Goal: Information Seeking & Learning: Learn about a topic

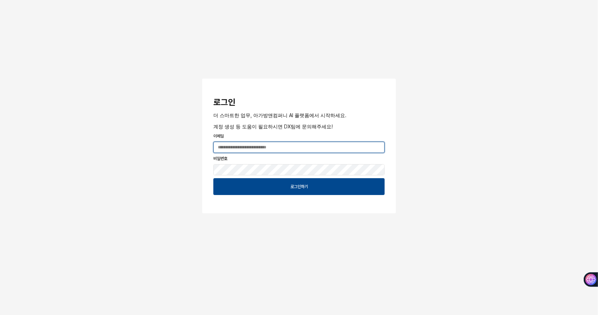
click at [229, 145] on input "App Frame" at bounding box center [299, 147] width 171 height 11
type input "**********"
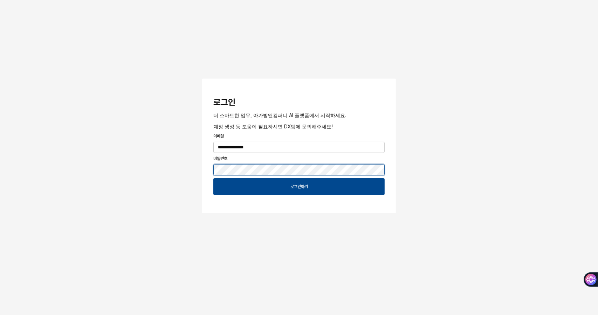
click at [202, 78] on button "App Frame" at bounding box center [205, 79] width 6 height 2
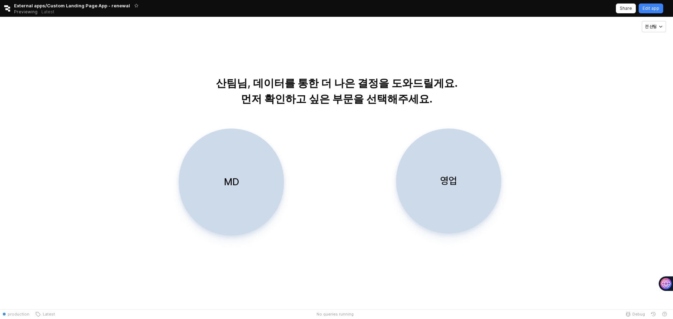
click at [463, 184] on div "영업" at bounding box center [448, 181] width 99 height 104
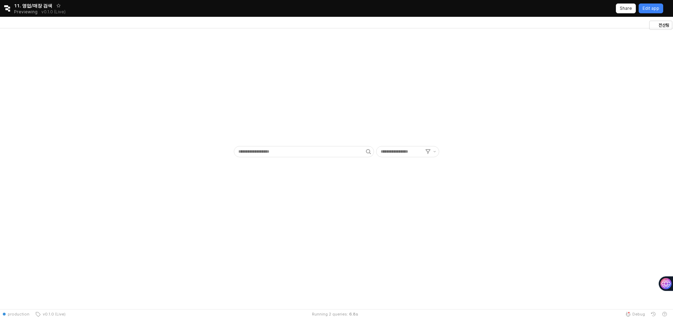
type input "******"
click at [108, 21] on button "영업MD" at bounding box center [91, 25] width 33 height 8
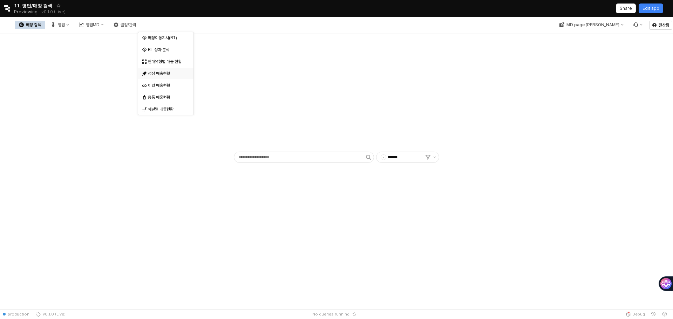
click at [170, 72] on div "정상 매출현황" at bounding box center [166, 74] width 37 height 6
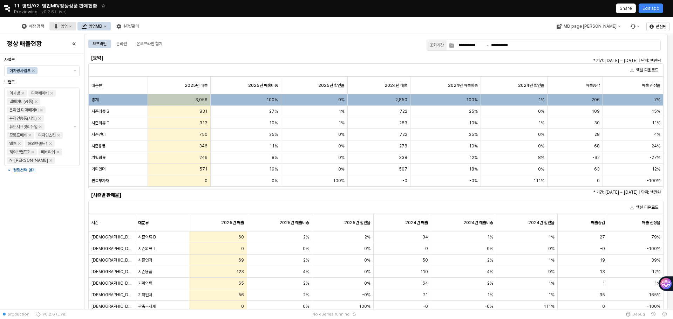
click at [68, 26] on div "영업" at bounding box center [64, 26] width 7 height 5
click at [145, 51] on div "매장상세 현황" at bounding box center [140, 51] width 37 height 6
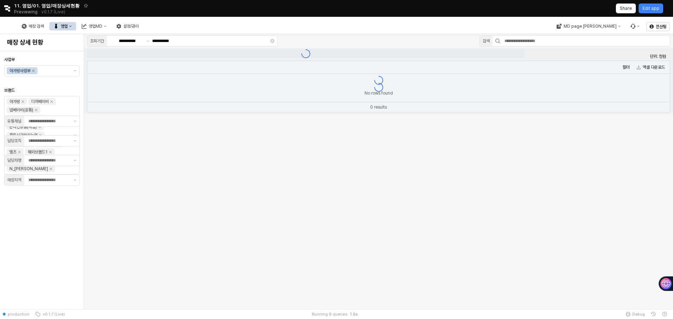
type input "**"
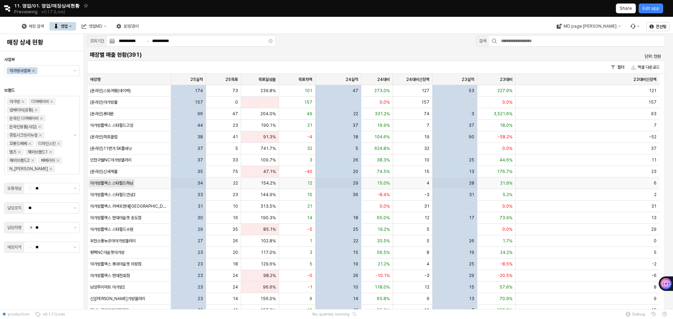
click at [125, 185] on span "아가방플렉스 스타필드하남" at bounding box center [111, 183] width 43 height 6
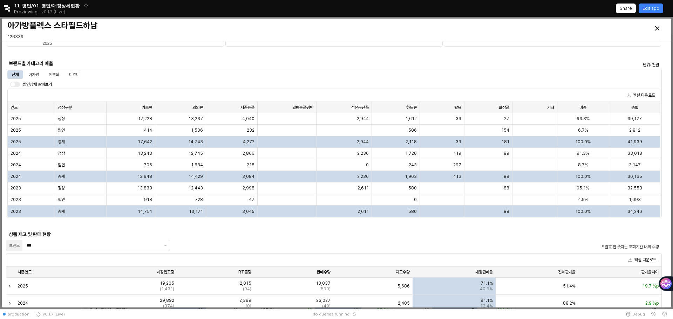
scroll to position [468, 0]
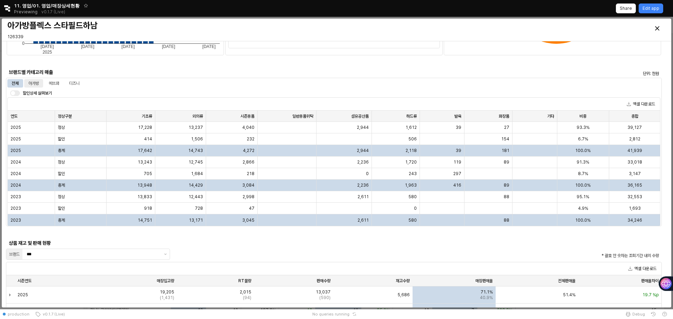
click at [35, 86] on div "아가방" at bounding box center [33, 83] width 11 height 8
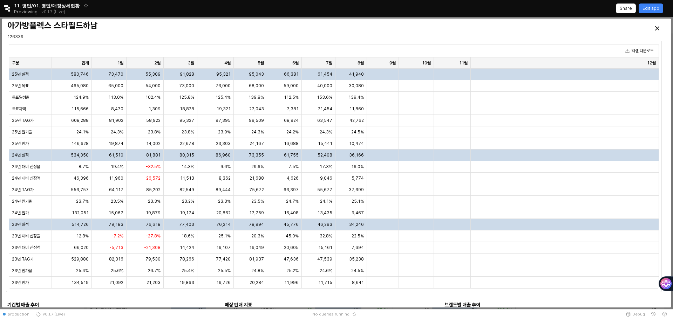
scroll to position [0, 0]
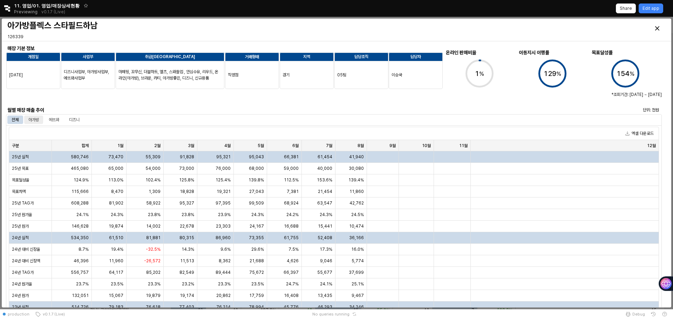
click at [29, 122] on div "아가방" at bounding box center [33, 120] width 11 height 8
click at [66, 122] on div "전체 아가방 에뜨와 디즈니" at bounding box center [45, 120] width 76 height 8
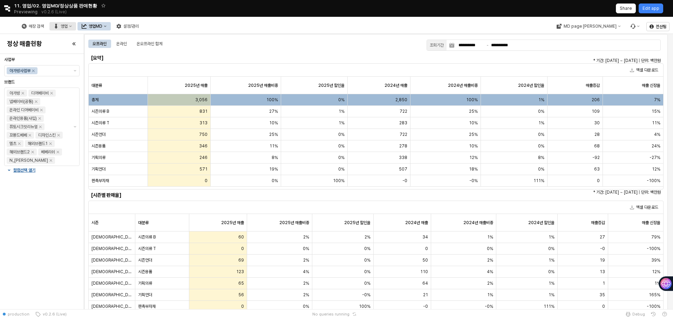
click at [68, 28] on div "영업" at bounding box center [64, 26] width 7 height 5
click at [141, 34] on div "목표매출 달성현황" at bounding box center [139, 39] width 55 height 11
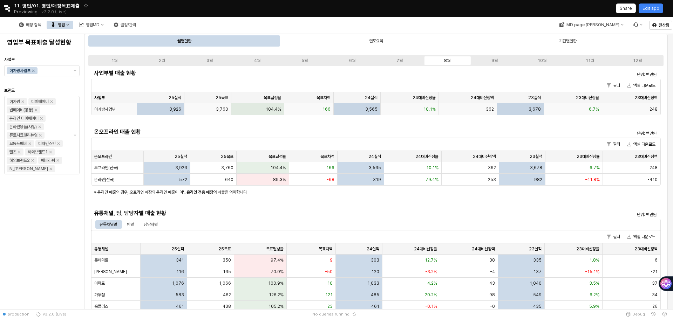
click at [106, 111] on span "아가방사업부" at bounding box center [104, 109] width 21 height 6
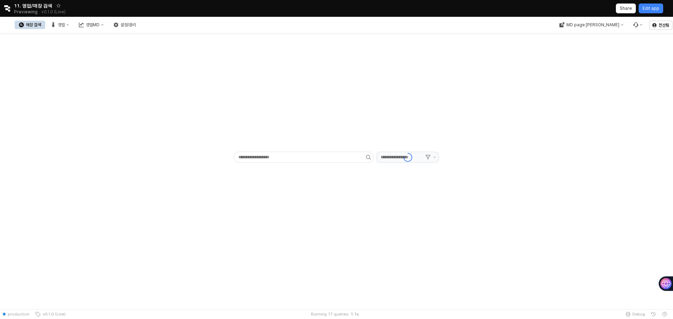
type input "******"
click at [73, 28] on button "영업" at bounding box center [60, 25] width 27 height 8
click at [132, 61] on div "플렉스 상세" at bounding box center [137, 62] width 37 height 6
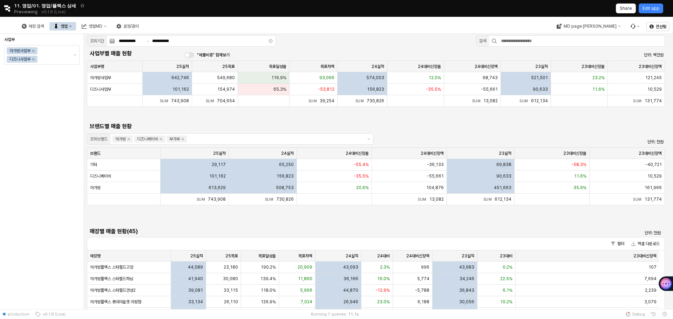
click at [76, 29] on button "영업" at bounding box center [62, 26] width 27 height 8
click at [102, 27] on div "영업MD" at bounding box center [96, 26] width 14 height 5
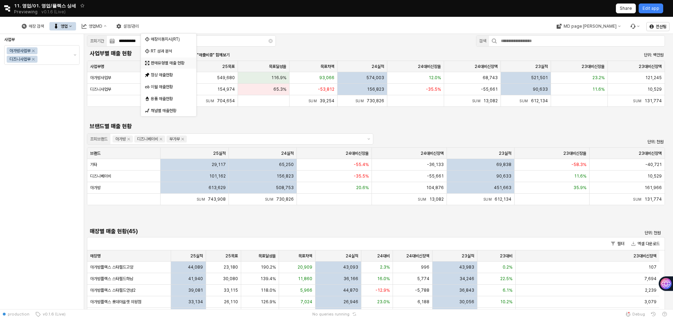
click at [162, 64] on div "판매유형별 매출 현황" at bounding box center [169, 63] width 37 height 6
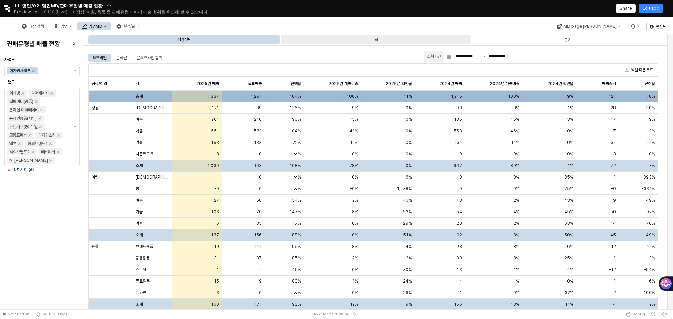
click at [358, 42] on div "월" at bounding box center [376, 39] width 190 height 8
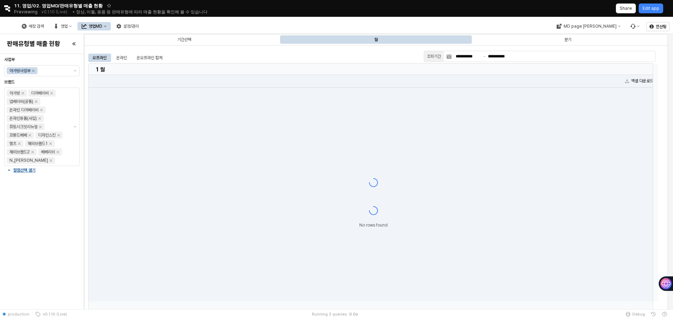
type input "**********"
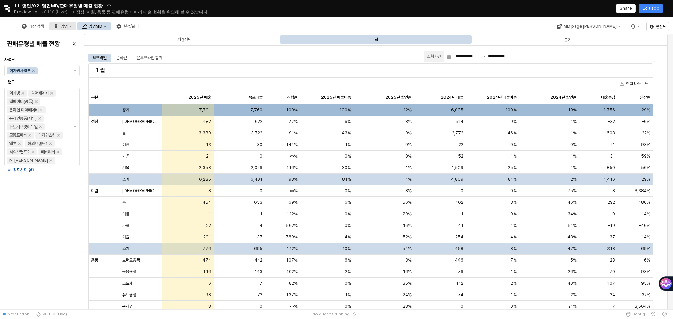
click at [68, 27] on div "영업" at bounding box center [64, 26] width 7 height 5
click at [129, 78] on div "매장 수 현황" at bounding box center [138, 74] width 43 height 7
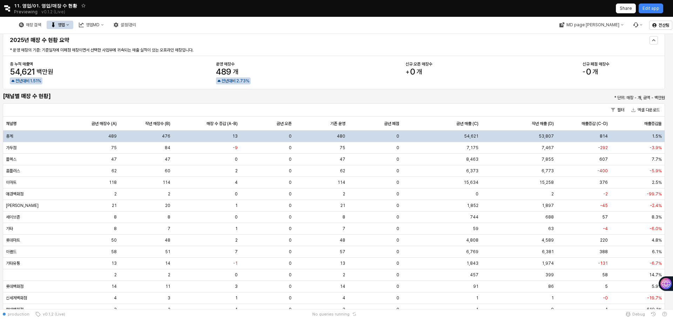
scroll to position [35, 0]
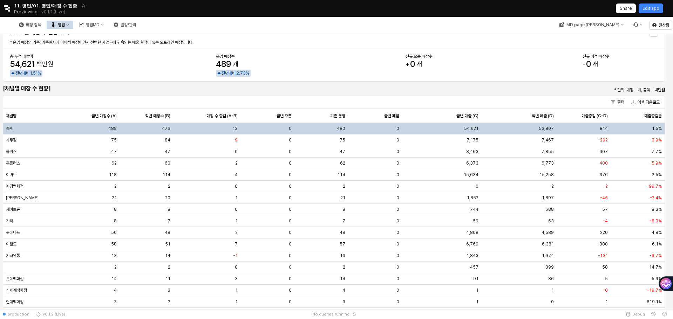
click at [15, 133] on div "총계" at bounding box center [34, 129] width 62 height 12
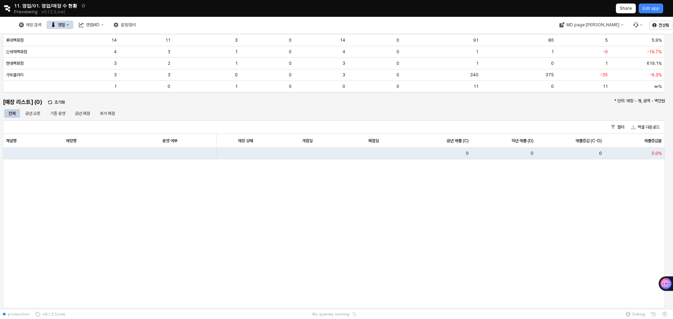
scroll to position [295, 0]
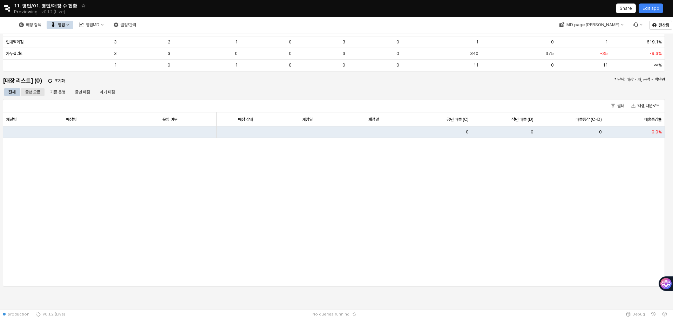
click at [34, 96] on div "금년 오픈" at bounding box center [32, 92] width 15 height 8
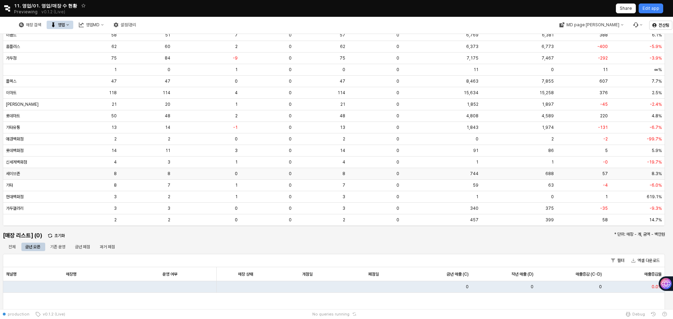
scroll to position [0, 0]
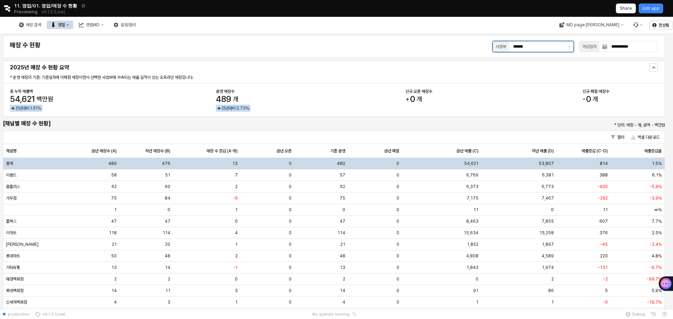
click at [533, 52] on div "사업부 ******" at bounding box center [532, 46] width 81 height 11
click at [514, 74] on div "디즈니사업부" at bounding box center [517, 73] width 68 height 6
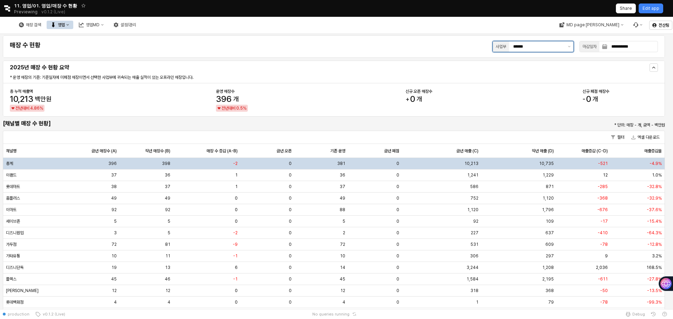
click at [529, 52] on div "사업부 ******" at bounding box center [532, 46] width 81 height 11
click at [492, 86] on div "에뜨와사업부" at bounding box center [517, 85] width 68 height 6
type input "******"
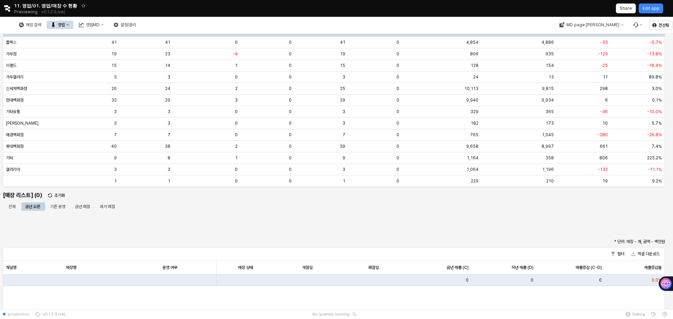
scroll to position [175, 0]
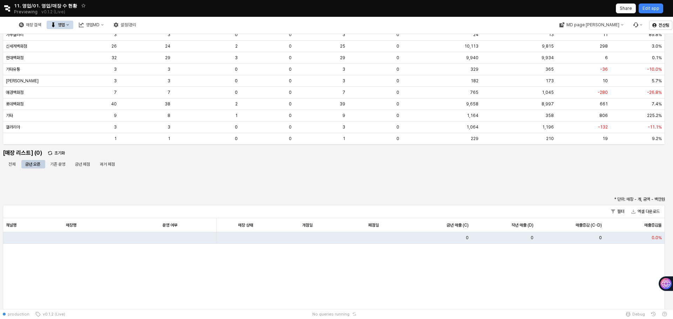
click at [73, 21] on button "영업" at bounding box center [60, 25] width 27 height 8
click at [117, 47] on div "Select an option" at bounding box center [116, 50] width 4 height 6
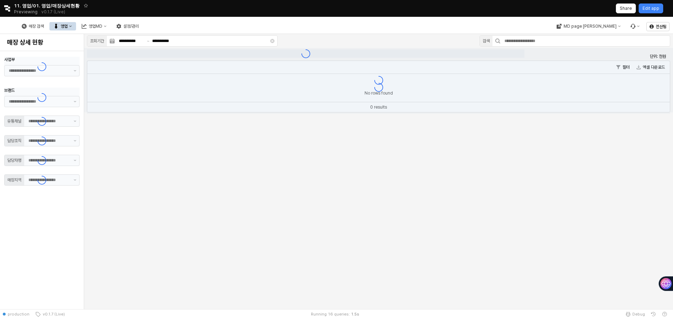
type input "**"
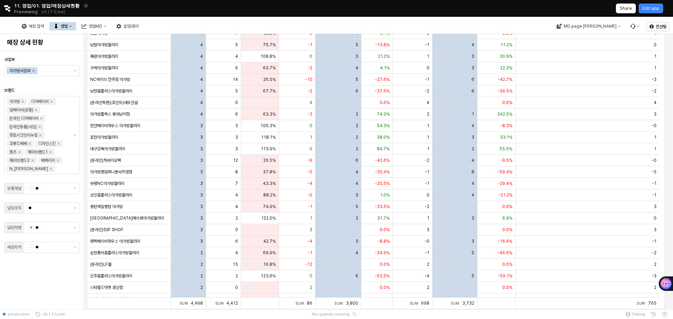
scroll to position [71, 0]
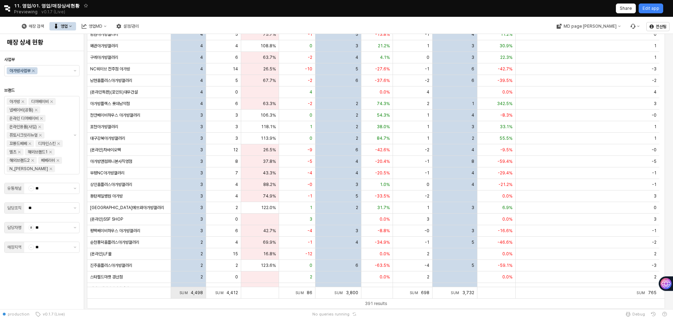
click at [197, 291] on div "Sum 4,498 Sum 4,498" at bounding box center [188, 292] width 35 height 11
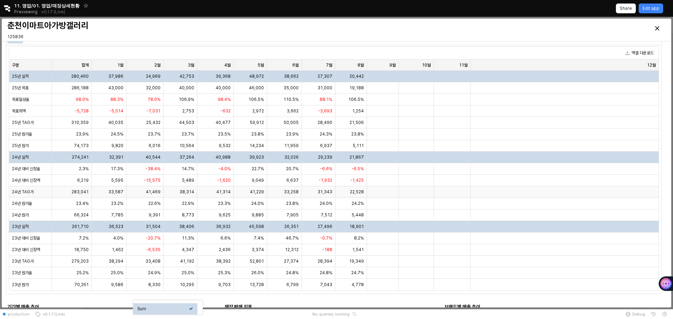
scroll to position [0, 0]
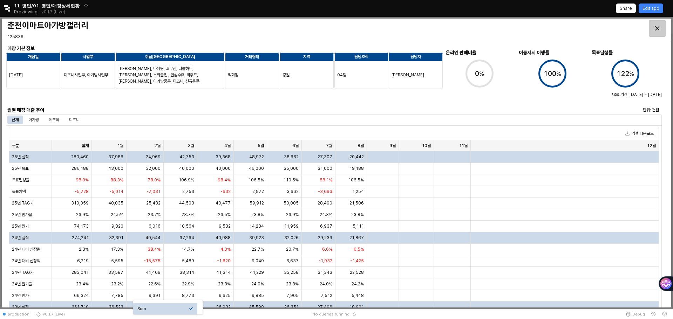
click at [659, 31] on div "Close" at bounding box center [657, 28] width 16 height 16
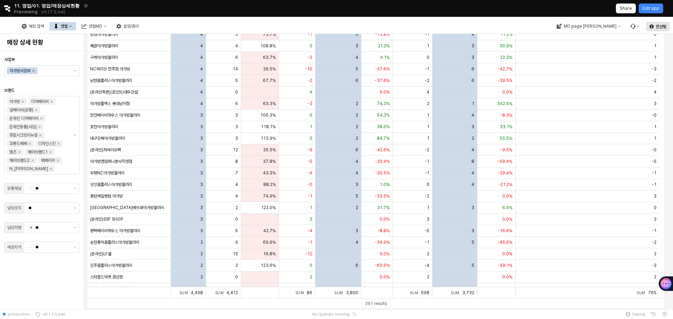
scroll to position [3869, 0]
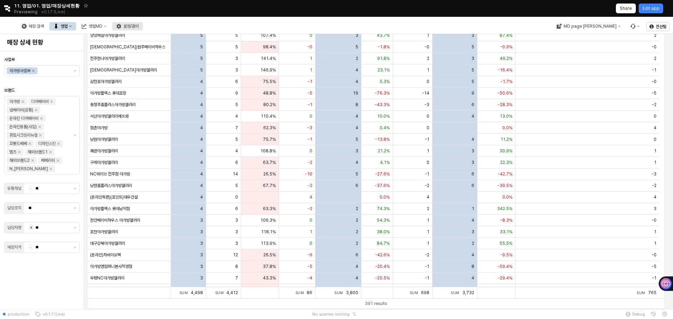
click at [139, 28] on div "설정/관리" at bounding box center [130, 26] width 15 height 5
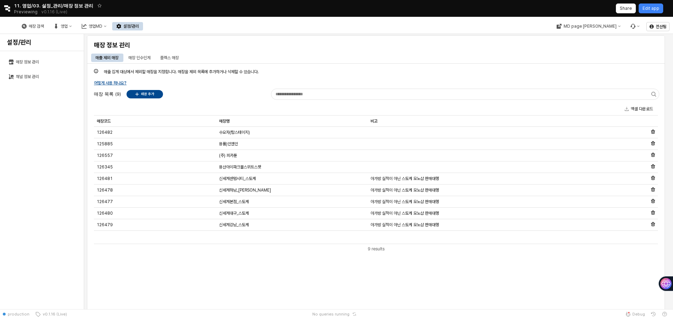
click at [239, 58] on div "매출 제외 매장 매장 인수인계 플렉스 매장" at bounding box center [328, 58] width 474 height 8
click at [68, 25] on div "영업" at bounding box center [64, 26] width 7 height 5
click at [132, 42] on div "목표매출 달성현황" at bounding box center [140, 39] width 37 height 6
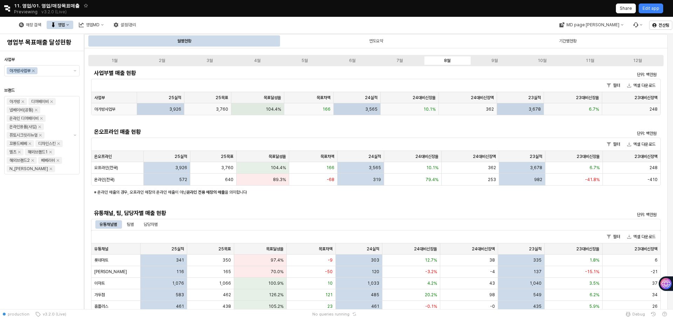
drag, startPoint x: 154, startPoint y: 109, endPoint x: 113, endPoint y: 111, distance: 41.7
click at [113, 111] on span "아가방사업부" at bounding box center [104, 109] width 21 height 6
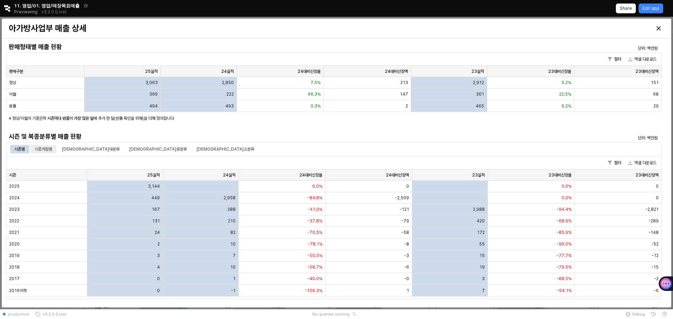
click at [41, 149] on div "시즌계절별" at bounding box center [44, 149] width 18 height 8
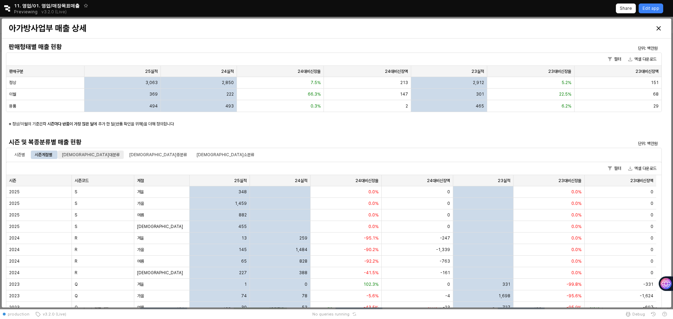
click at [66, 155] on div "시즌별 시즌계절별 복종대분류 복종중분류 복종소분류" at bounding box center [333, 155] width 655 height 14
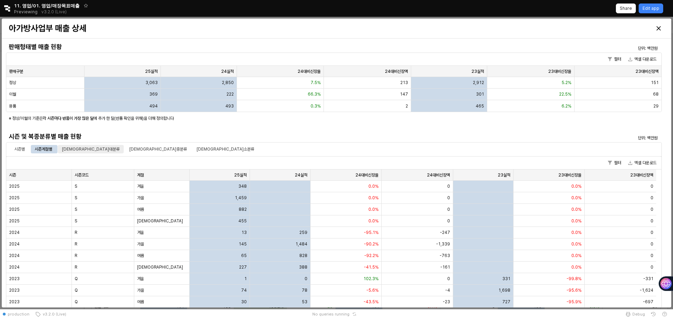
click at [83, 152] on div "복종대분류" at bounding box center [91, 149] width 66 height 8
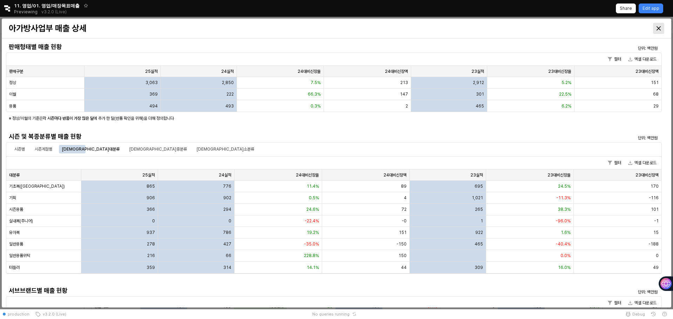
click at [655, 25] on div "Close" at bounding box center [658, 28] width 11 height 11
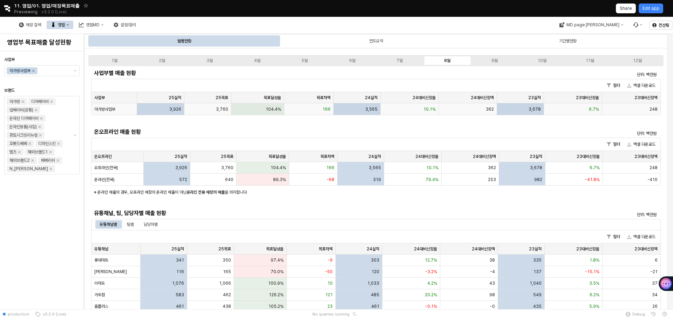
click at [222, 110] on span "3,760" at bounding box center [222, 109] width 12 height 6
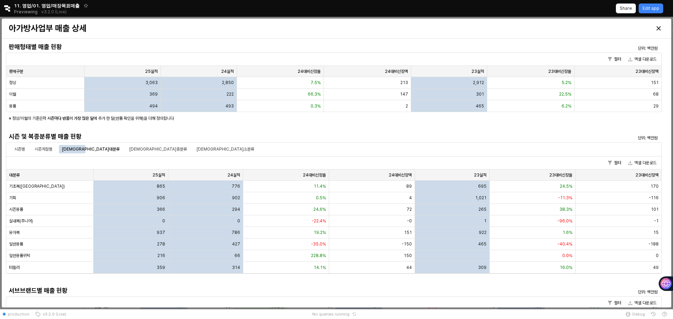
click at [649, 30] on div at bounding box center [583, 28] width 159 height 11
click at [658, 30] on icon "Close" at bounding box center [658, 28] width 4 height 4
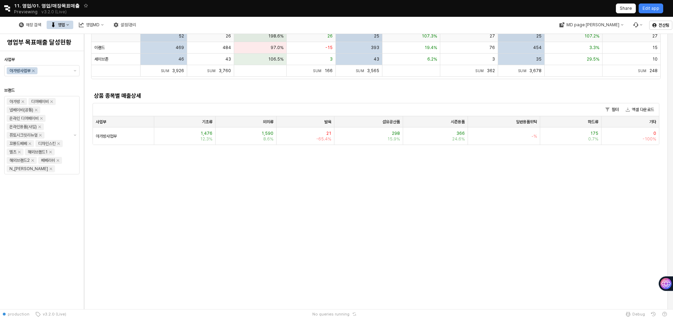
scroll to position [315, 0]
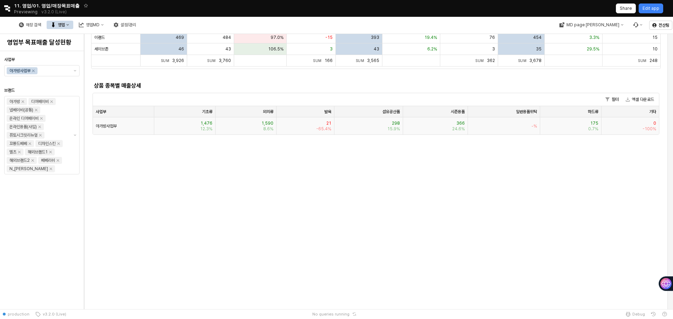
click at [161, 133] on div "1,476 12.3%" at bounding box center [184, 125] width 61 height 17
click at [134, 130] on div "아가방사업부" at bounding box center [123, 125] width 61 height 17
click at [129, 123] on div "아가방사업부" at bounding box center [123, 125] width 61 height 17
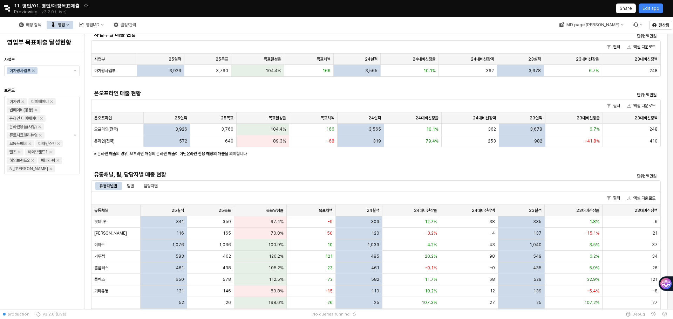
scroll to position [35, 0]
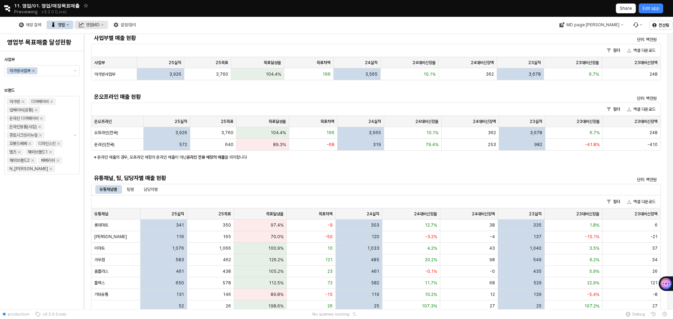
click at [108, 25] on button "영업MD" at bounding box center [91, 25] width 33 height 8
click at [140, 18] on div "매장 검색 영업 영업MD 설정/관리" at bounding box center [77, 25] width 125 height 15
click at [136, 25] on div "설정/관리" at bounding box center [128, 24] width 15 height 5
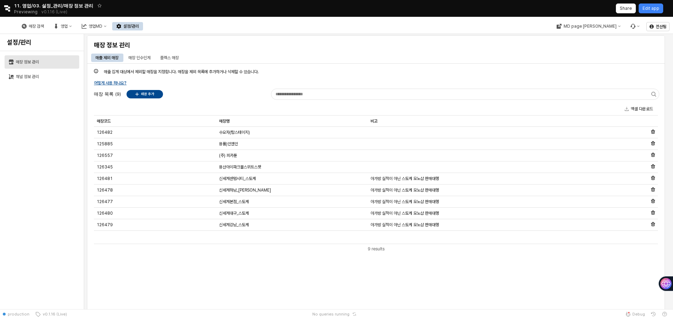
click at [38, 61] on div "매장 정보 관리" at bounding box center [45, 62] width 59 height 5
click at [41, 74] on button "채널 정보 관리" at bounding box center [42, 76] width 75 height 13
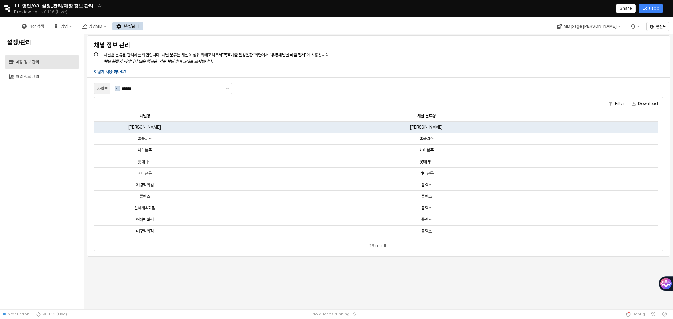
click at [58, 65] on button "매장 정보 관리" at bounding box center [42, 61] width 75 height 13
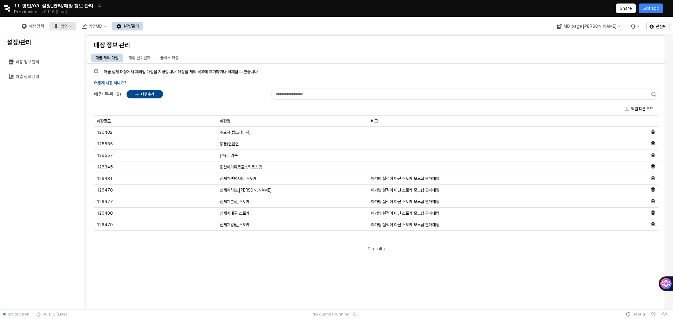
click at [68, 28] on div "영업" at bounding box center [64, 26] width 7 height 5
click at [138, 64] on div "플렉스 상세" at bounding box center [140, 63] width 37 height 6
